Goal: Find specific page/section: Find specific page/section

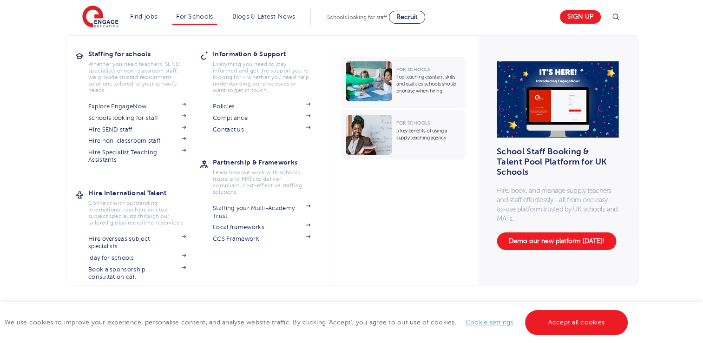
scroll to position [46, 0]
click at [146, 108] on link "Explore EngageNow" at bounding box center [137, 106] width 98 height 7
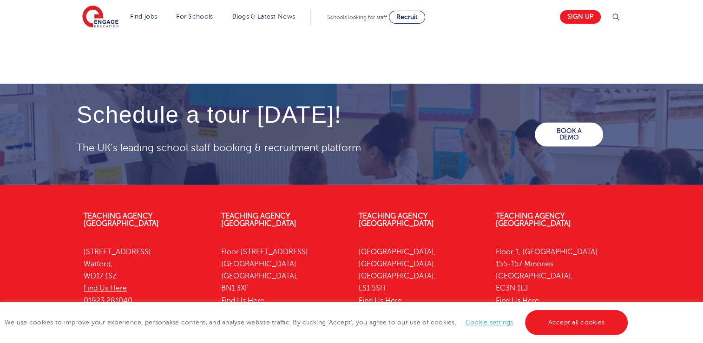
scroll to position [1371, 0]
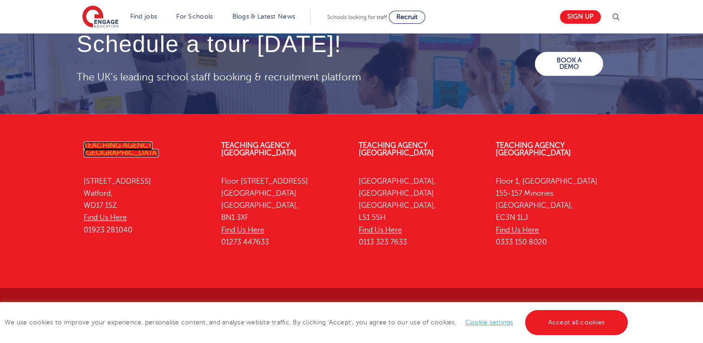
click at [136, 145] on link "Teaching Agency [GEOGRAPHIC_DATA]" at bounding box center [121, 149] width 75 height 16
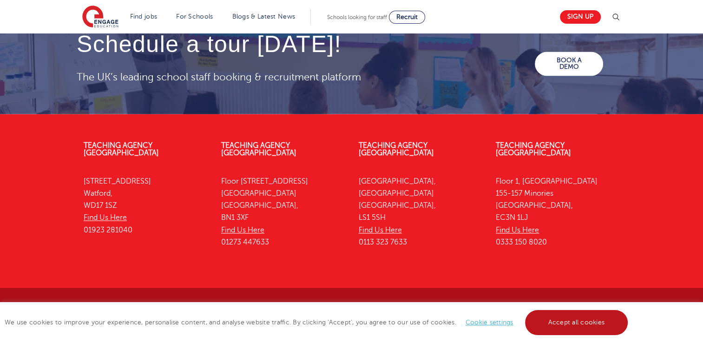
click at [598, 328] on link "Accept all cookies" at bounding box center [576, 322] width 103 height 25
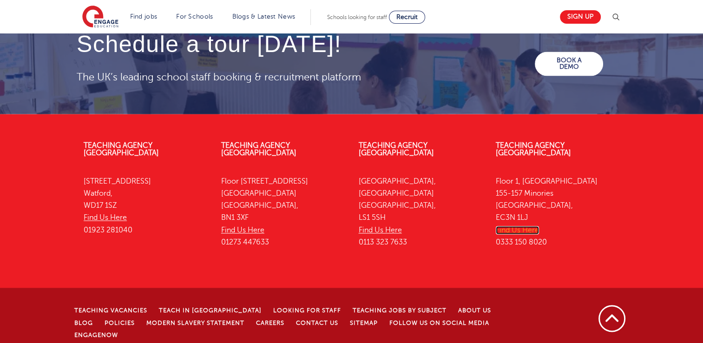
click at [530, 226] on link "Find Us Here" at bounding box center [517, 230] width 43 height 8
click at [525, 143] on link "Teaching Agency [GEOGRAPHIC_DATA]" at bounding box center [533, 149] width 75 height 16
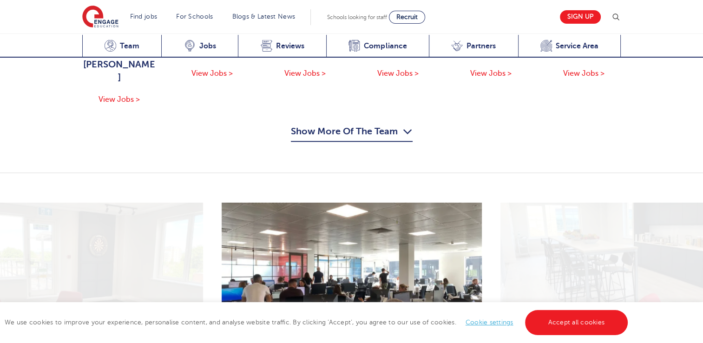
scroll to position [1208, 0]
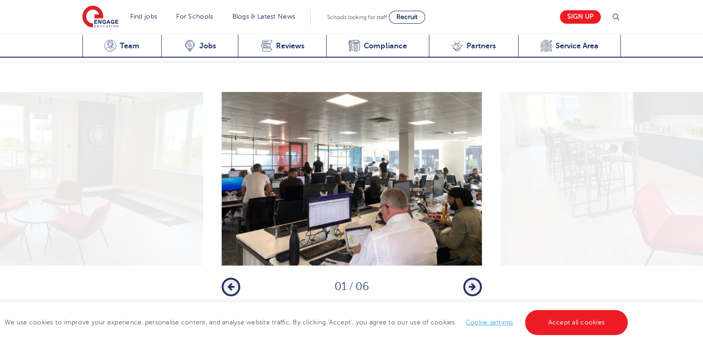
click at [472, 282] on icon "button" at bounding box center [472, 286] width 7 height 8
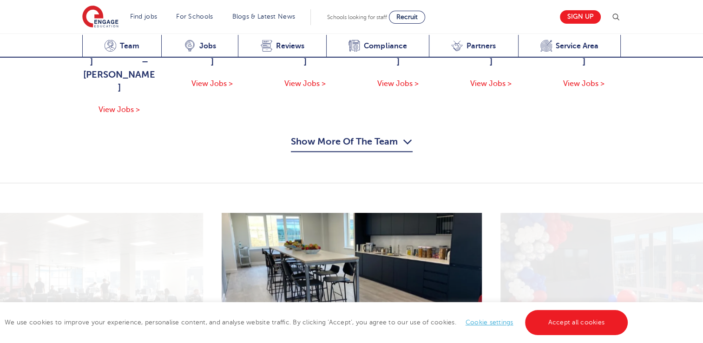
scroll to position [1068, 0]
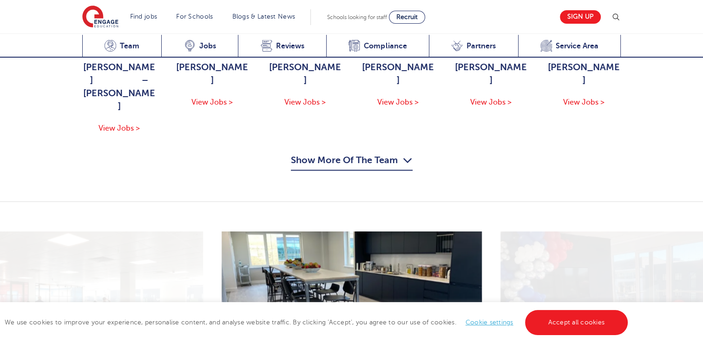
click at [373, 153] on button "Show More Of The Team" at bounding box center [352, 162] width 122 height 18
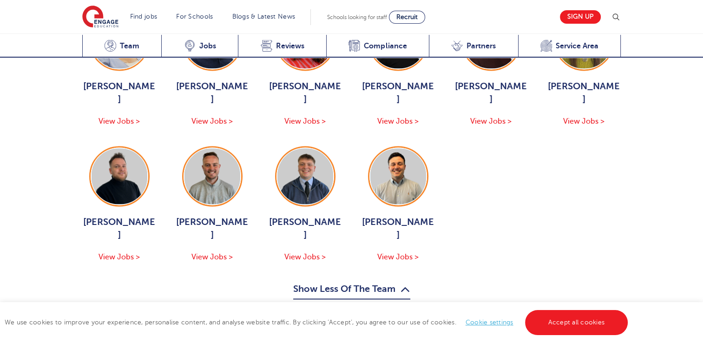
scroll to position [1254, 0]
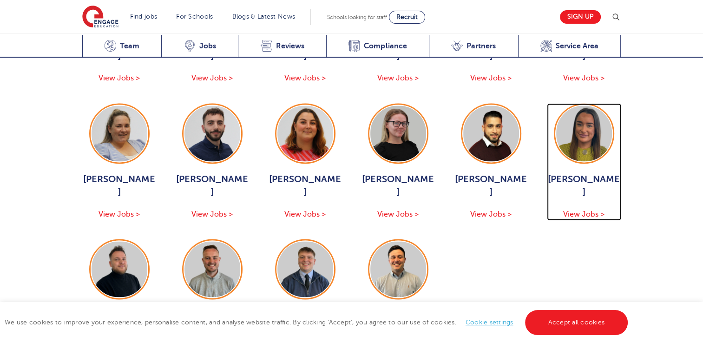
click at [582, 173] on span "Ella Eagleton" at bounding box center [584, 186] width 74 height 26
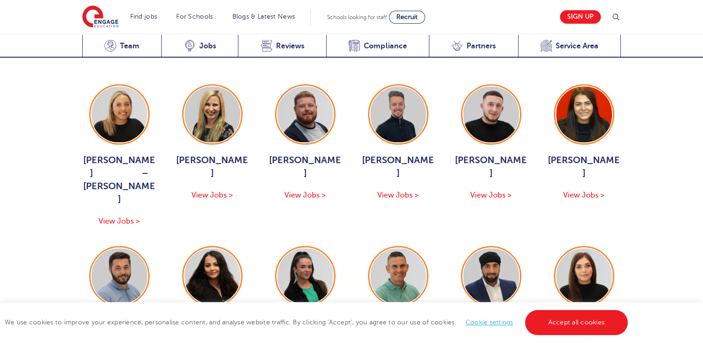
scroll to position [929, 0]
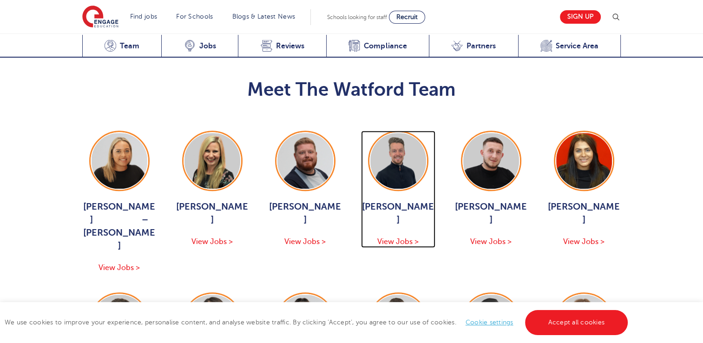
click at [399, 237] on span "View Jobs >" at bounding box center [397, 241] width 41 height 8
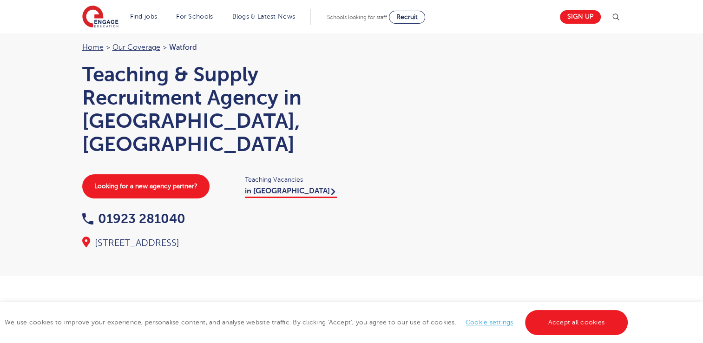
scroll to position [0, 0]
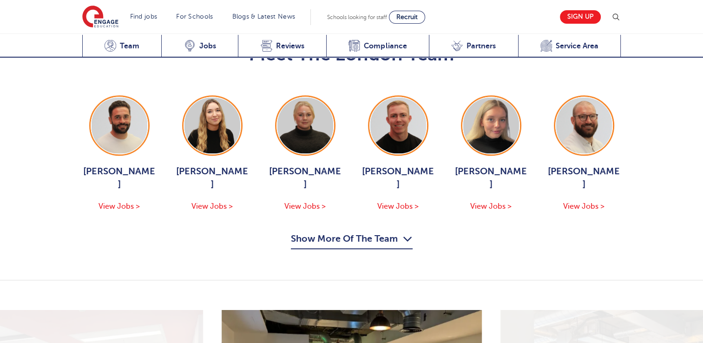
scroll to position [1022, 0]
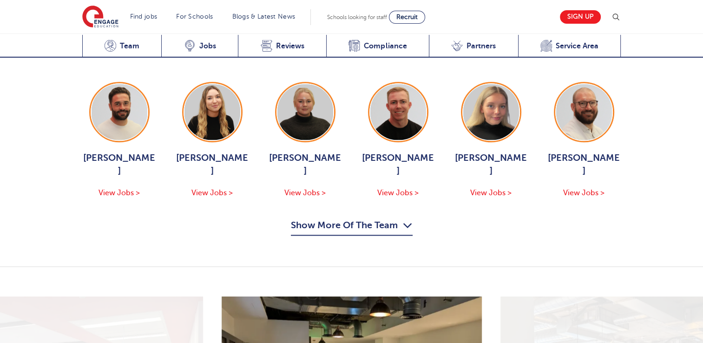
click at [359, 218] on button "Show More Of The Team" at bounding box center [352, 227] width 122 height 18
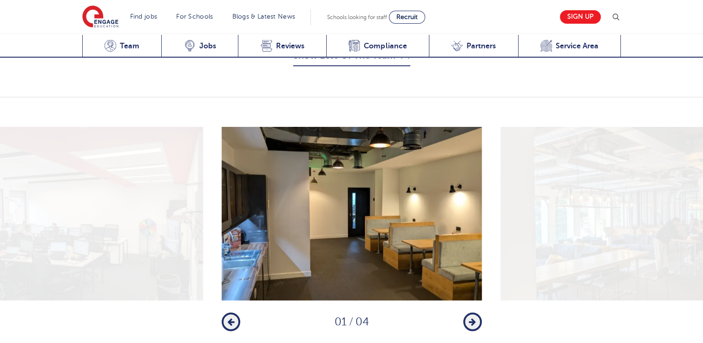
scroll to position [1672, 0]
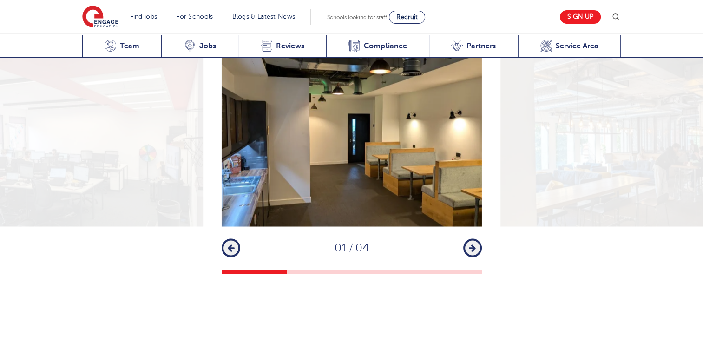
click at [464, 238] on button "Next" at bounding box center [472, 247] width 19 height 19
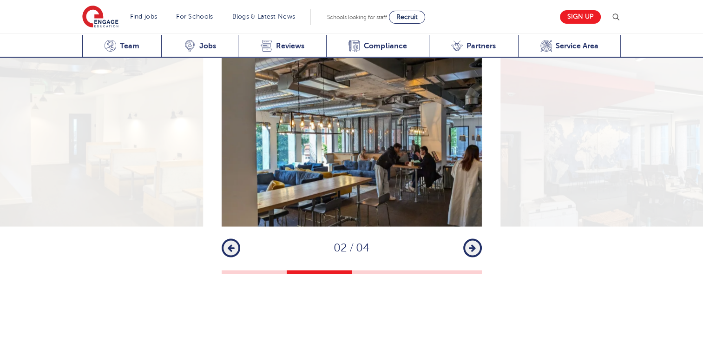
click at [464, 238] on button "Next" at bounding box center [472, 247] width 19 height 19
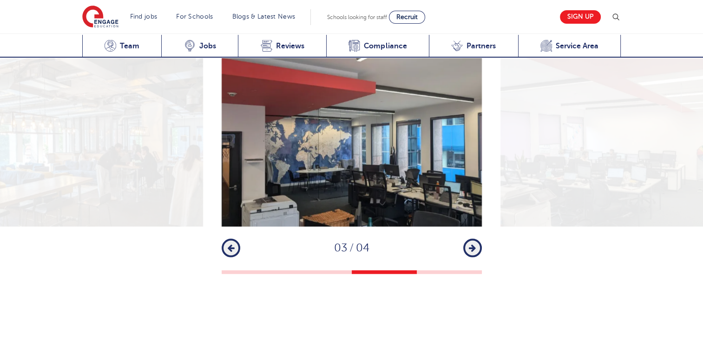
click at [464, 238] on button "Next" at bounding box center [472, 247] width 19 height 19
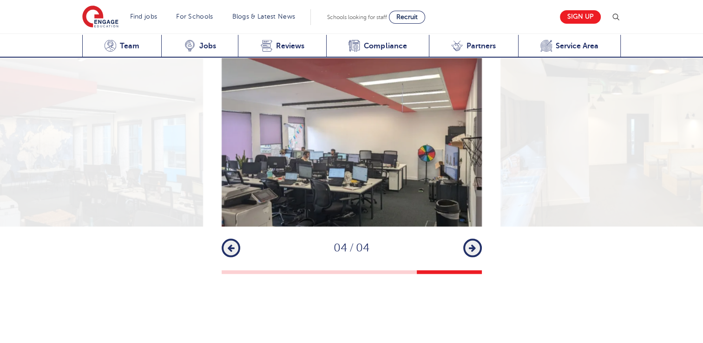
click at [464, 238] on button "Next" at bounding box center [472, 247] width 19 height 19
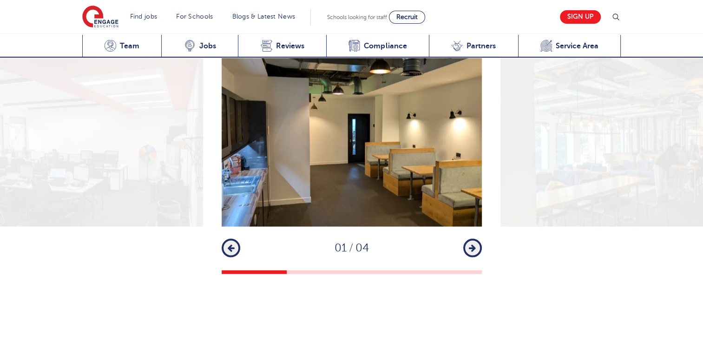
click at [464, 238] on button "Next" at bounding box center [472, 247] width 19 height 19
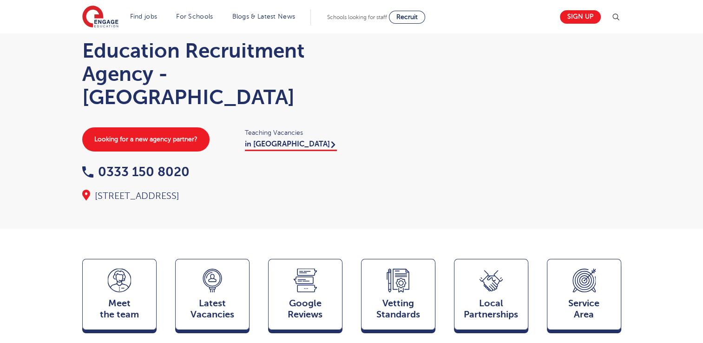
scroll to position [0, 0]
